Goal: Transaction & Acquisition: Purchase product/service

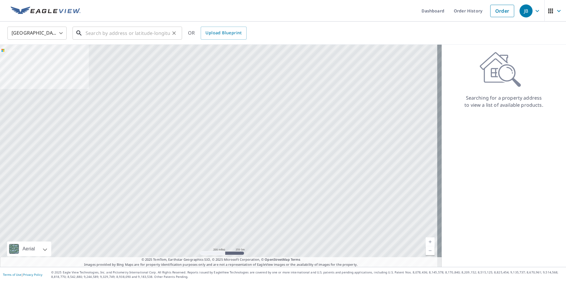
click at [116, 34] on input "text" at bounding box center [127, 33] width 84 height 17
paste input "[STREET_ADDRESS]"
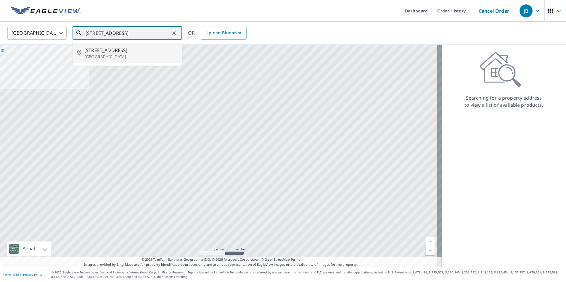
click at [110, 53] on span "[STREET_ADDRESS]" at bounding box center [130, 50] width 93 height 7
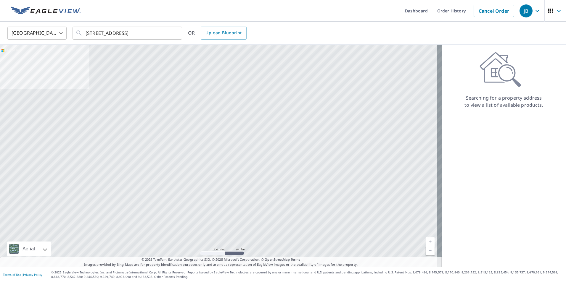
type input "[STREET_ADDRESS]"
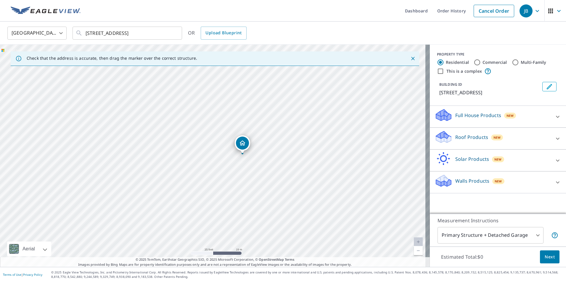
drag, startPoint x: 226, startPoint y: 154, endPoint x: 236, endPoint y: 204, distance: 51.0
click at [236, 204] on div "[STREET_ADDRESS]" at bounding box center [214, 156] width 429 height 222
drag, startPoint x: 248, startPoint y: 217, endPoint x: 255, endPoint y: 122, distance: 95.8
click at [255, 114] on div "[STREET_ADDRESS]" at bounding box center [214, 156] width 429 height 222
drag, startPoint x: 267, startPoint y: 180, endPoint x: 256, endPoint y: 195, distance: 17.9
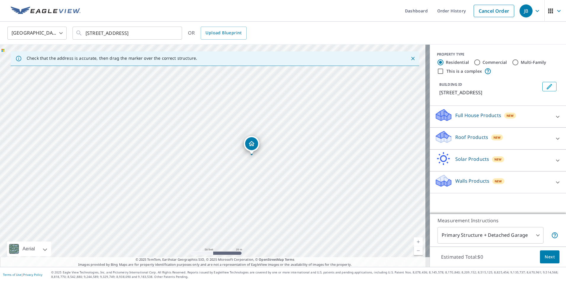
click at [256, 195] on div "[STREET_ADDRESS]" at bounding box center [214, 156] width 429 height 222
drag, startPoint x: 258, startPoint y: 122, endPoint x: 246, endPoint y: 127, distance: 13.1
click at [554, 142] on icon at bounding box center [557, 138] width 7 height 7
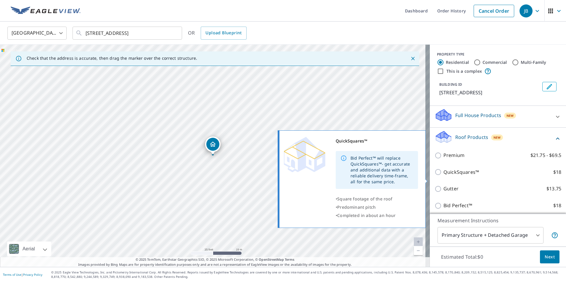
click at [435, 176] on input "QuickSquares™ $18" at bounding box center [438, 172] width 9 height 7
checkbox input "true"
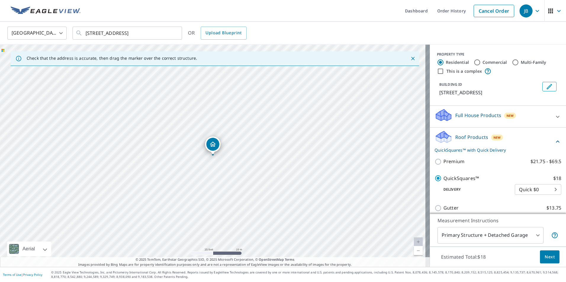
click at [546, 254] on span "Next" at bounding box center [549, 256] width 10 height 7
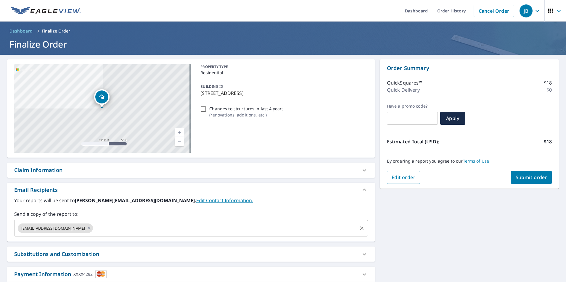
click at [149, 231] on input "text" at bounding box center [225, 228] width 262 height 11
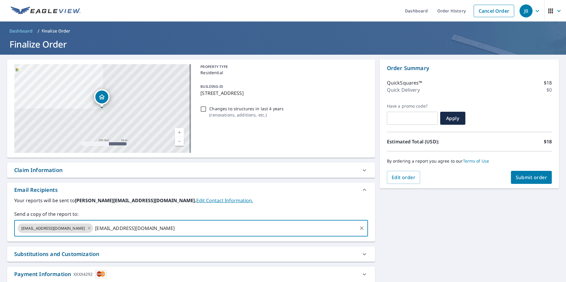
type input "[EMAIL_ADDRESS][DOMAIN_NAME]"
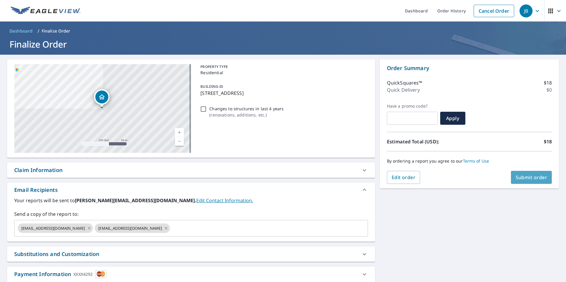
click at [521, 175] on span "Submit order" at bounding box center [531, 177] width 32 height 7
